Goal: Information Seeking & Learning: Learn about a topic

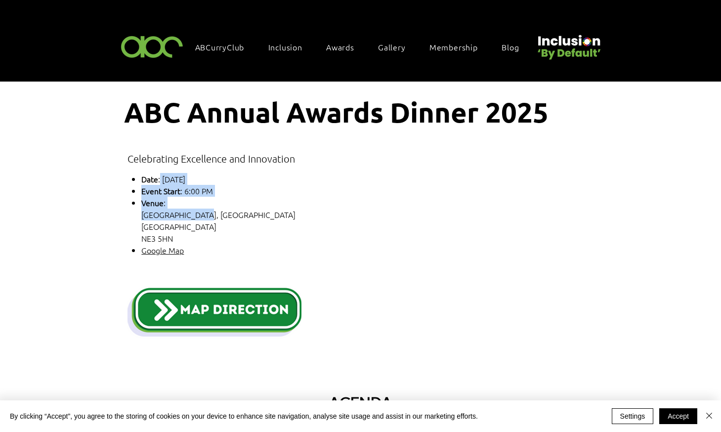
drag, startPoint x: 161, startPoint y: 179, endPoint x: 207, endPoint y: 249, distance: 83.5
click at [207, 249] on ul "Date : [DATE] Event Start : 6:00 PM Venue : [GEOGRAPHIC_DATA], [STREET_ADDRESS]…" at bounding box center [303, 214] width 345 height 83
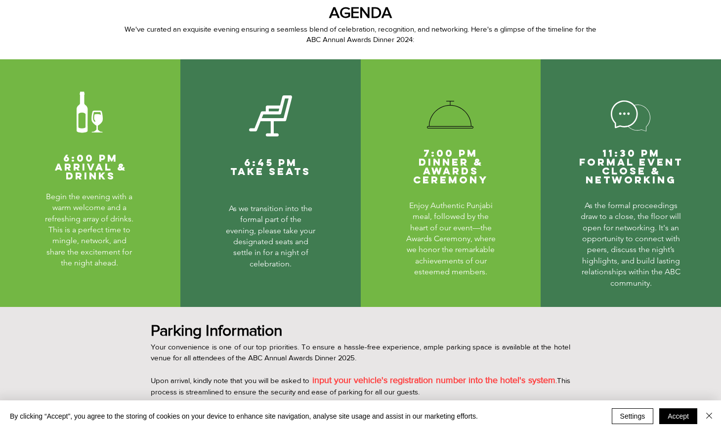
scroll to position [390, 0]
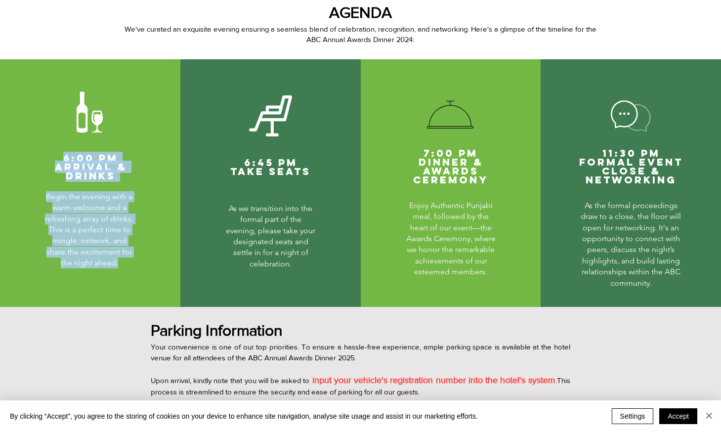
drag, startPoint x: 66, startPoint y: 154, endPoint x: 124, endPoint y: 264, distance: 124.0
click at [124, 264] on div "6:00 PM Arrival & Drinks Begin the evening with a warm welcome and a refreshing…" at bounding box center [90, 183] width 180 height 248
click at [124, 264] on p "Begin the evening with a warm welcome and a refreshing array of drinks. This is…" at bounding box center [89, 230] width 94 height 78
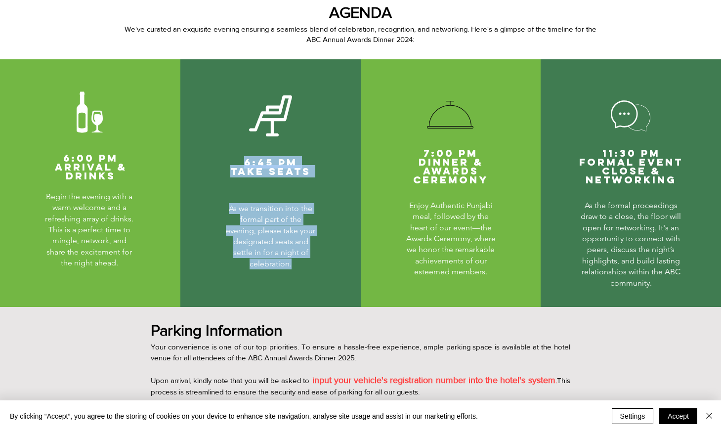
drag, startPoint x: 247, startPoint y: 162, endPoint x: 306, endPoint y: 267, distance: 121.1
click at [306, 267] on div "#comp-lniqiq0x7 svg [data-color="1"] {fill: #FFFFFF;} 6:45 PM Take Seats As we …" at bounding box center [270, 183] width 180 height 248
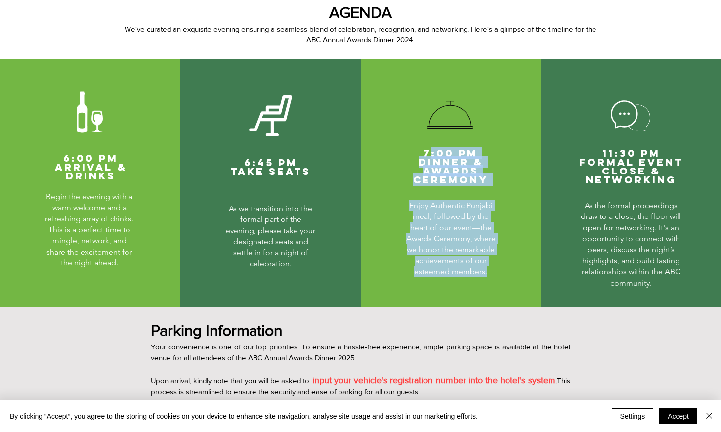
drag, startPoint x: 429, startPoint y: 151, endPoint x: 496, endPoint y: 271, distance: 137.6
click at [496, 271] on div "7:00 PM Dinner & Awards Ceremony Enjoy Authentic Punjabi meal, followed by the …" at bounding box center [451, 182] width 180 height 246
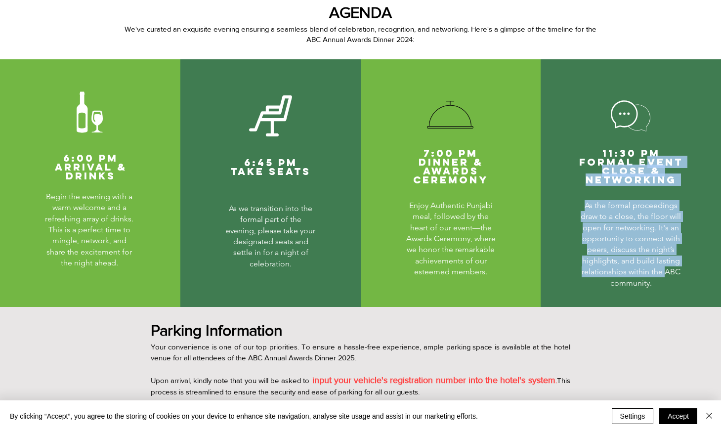
drag, startPoint x: 496, startPoint y: 271, endPoint x: 666, endPoint y: 274, distance: 169.5
click at [666, 274] on div "11:30 PM Formal Event Close & Networking As the formal proceedings draw to a cl…" at bounding box center [631, 182] width 180 height 246
click at [666, 274] on span "As the formal proceedings draw to a close, the floor will open for networking. …" at bounding box center [631, 244] width 100 height 87
drag, startPoint x: 582, startPoint y: 204, endPoint x: 673, endPoint y: 271, distance: 113.0
click at [673, 271] on p "As the formal proceedings draw to a close, the floor will open for networking. …" at bounding box center [631, 244] width 100 height 88
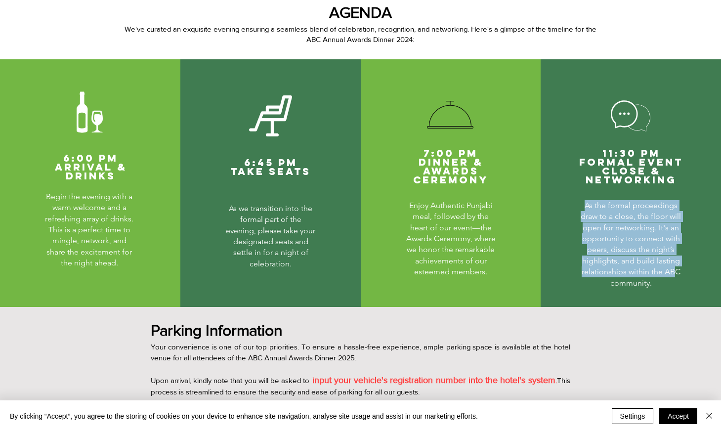
drag, startPoint x: 673, startPoint y: 271, endPoint x: 617, endPoint y: 243, distance: 62.5
click at [617, 243] on span "As the formal proceedings draw to a close, the floor will open for networking. …" at bounding box center [631, 244] width 100 height 87
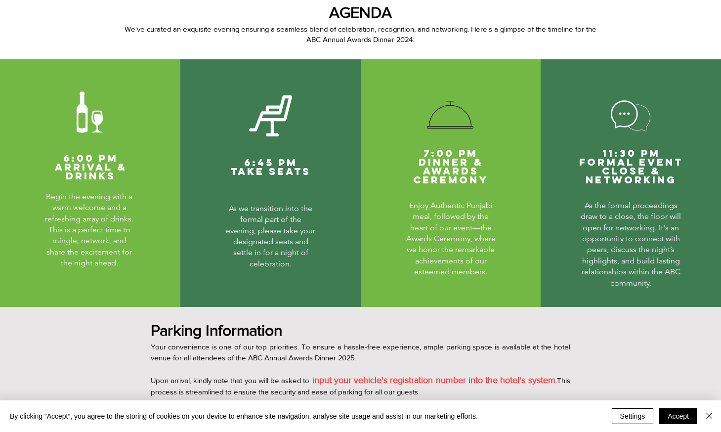
click at [617, 265] on span "As the formal proceedings draw to a close, the floor will open for networking. …" at bounding box center [631, 244] width 100 height 87
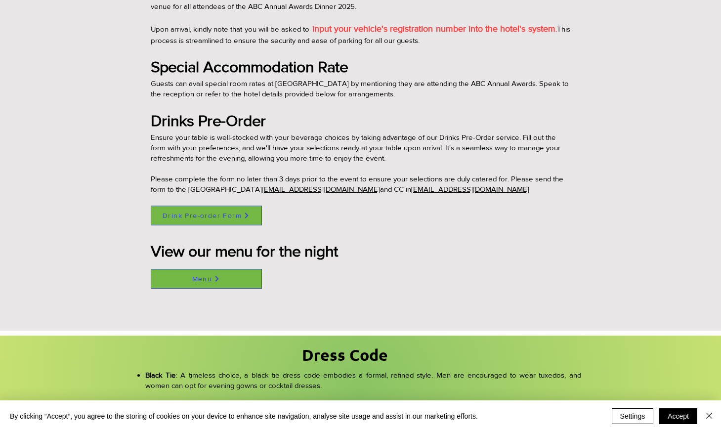
scroll to position [742, 0]
click at [190, 133] on p "Ensure your table is well-stocked with your beverage choices by taking advantag…" at bounding box center [361, 152] width 420 height 42
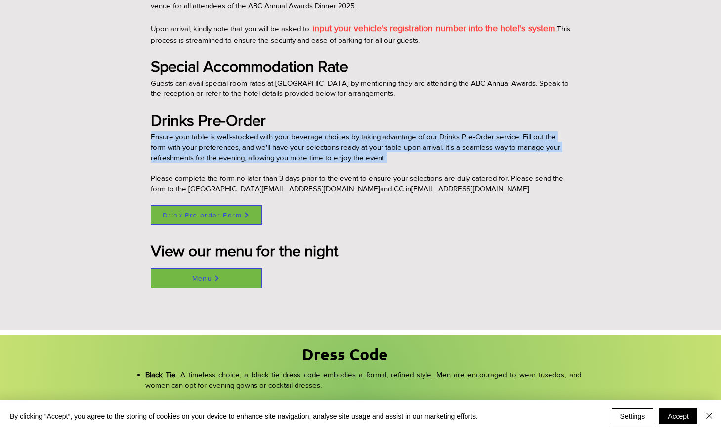
click at [190, 133] on p "Ensure your table is well-stocked with your beverage choices by taking advantag…" at bounding box center [361, 152] width 420 height 42
